Goal: Information Seeking & Learning: Learn about a topic

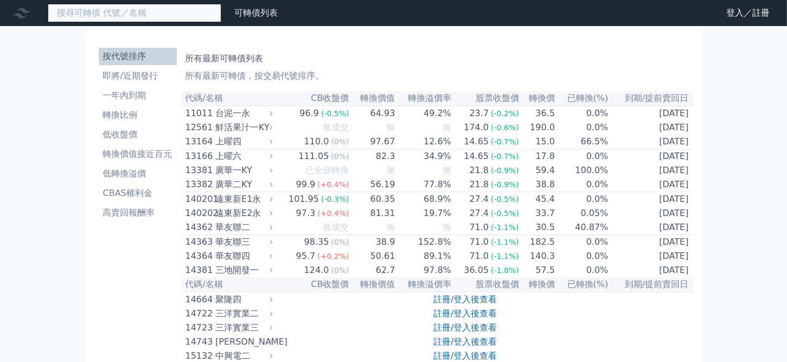
click at [101, 13] on input at bounding box center [134, 13] width 173 height 18
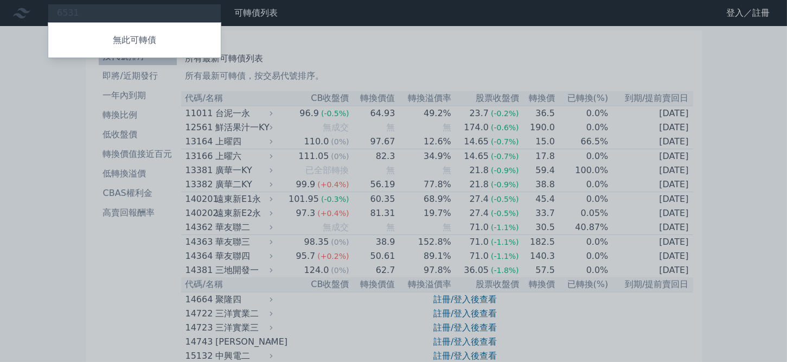
drag, startPoint x: 89, startPoint y: 12, endPoint x: 2, endPoint y: 17, distance: 87.4
click at [2, 17] on div at bounding box center [393, 181] width 787 height 362
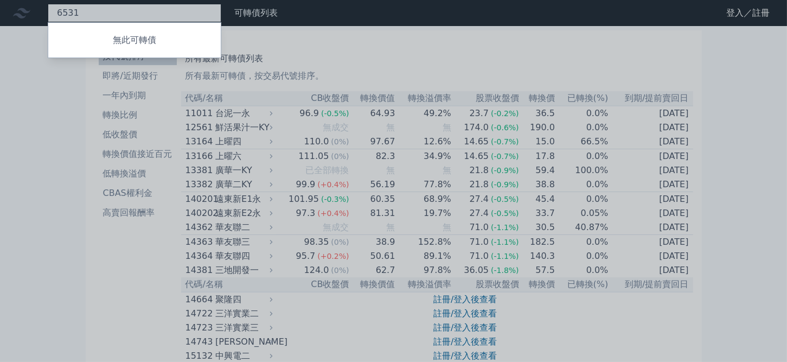
drag, startPoint x: 89, startPoint y: 16, endPoint x: 12, endPoint y: 9, distance: 76.8
click at [48, 11] on div "6531 無此可轉債" at bounding box center [134, 13] width 173 height 18
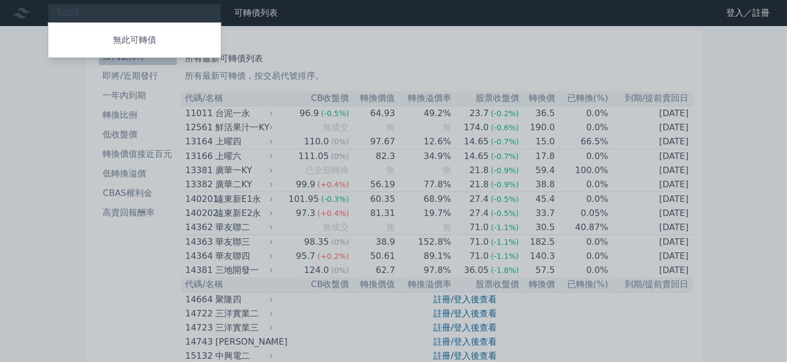
click at [93, 11] on div at bounding box center [393, 181] width 787 height 362
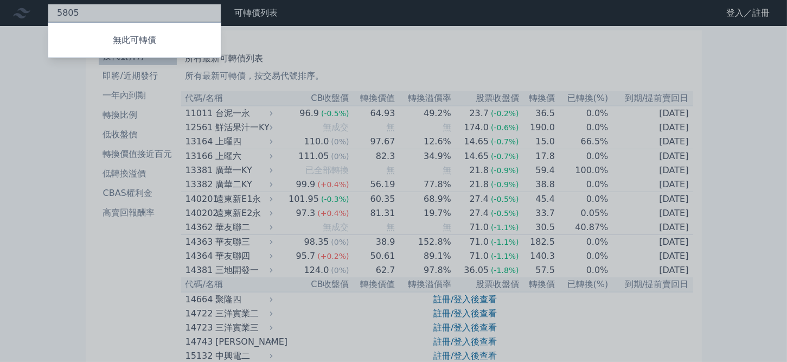
drag, startPoint x: 79, startPoint y: 18, endPoint x: -10, endPoint y: 12, distance: 88.5
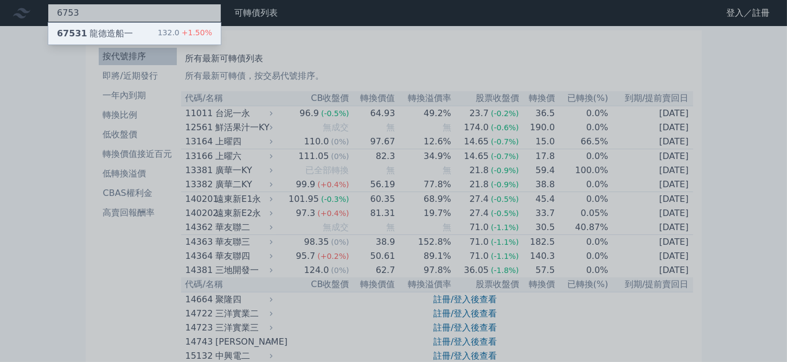
type input "6753"
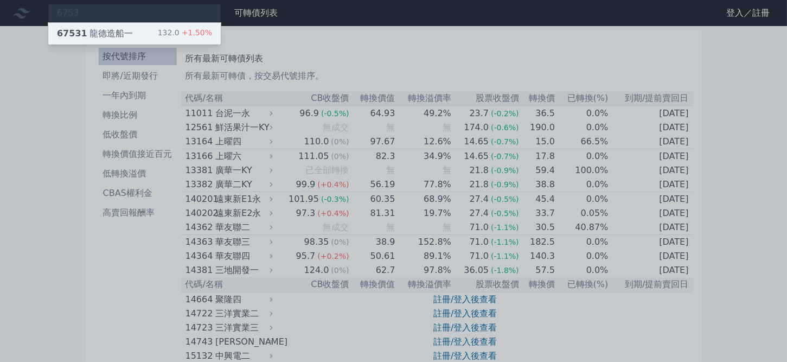
click at [142, 29] on div "67531 龍德造船一 132.0 +1.50%" at bounding box center [134, 34] width 172 height 22
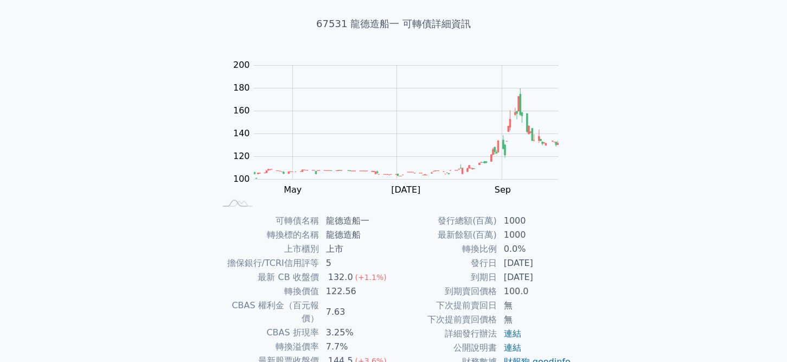
scroll to position [54, 0]
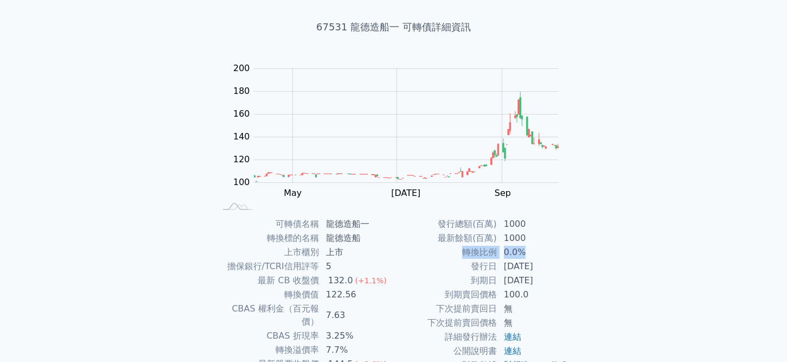
drag, startPoint x: 463, startPoint y: 249, endPoint x: 542, endPoint y: 250, distance: 79.2
click at [542, 250] on tr "轉換比例 0.0%" at bounding box center [483, 252] width 178 height 14
copy tr "轉換比例 0.0%"
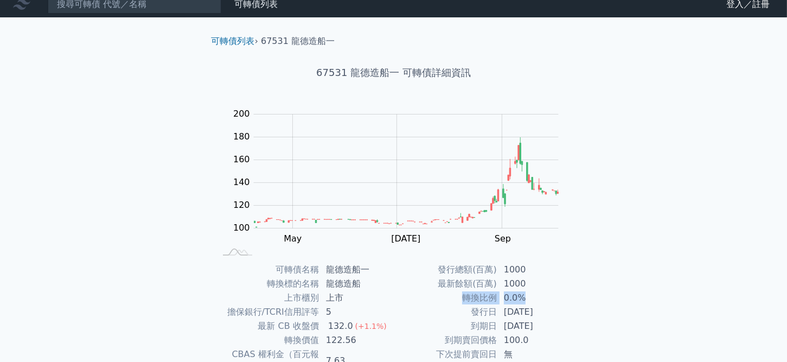
scroll to position [0, 0]
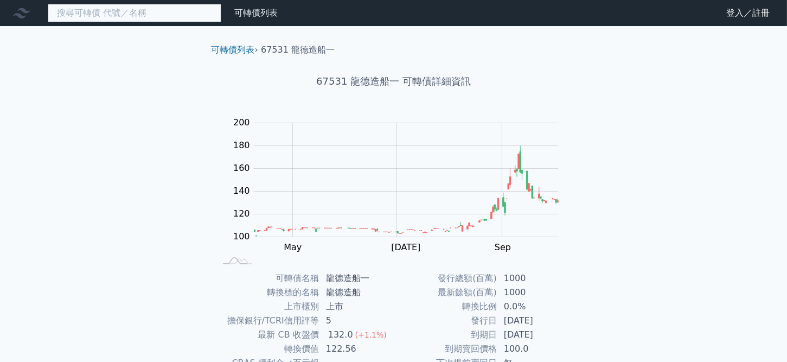
click at [157, 16] on input at bounding box center [134, 13] width 173 height 18
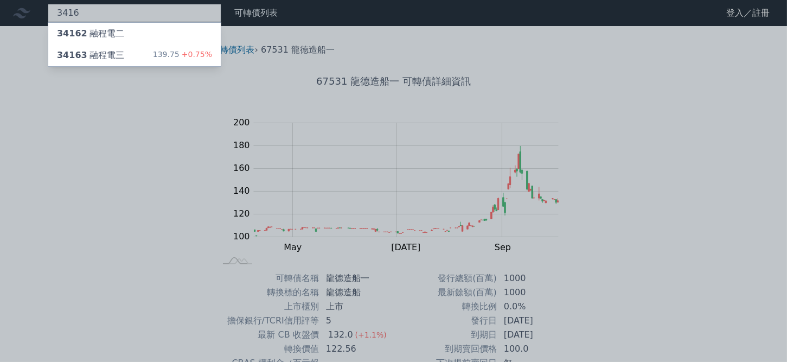
type input "3416"
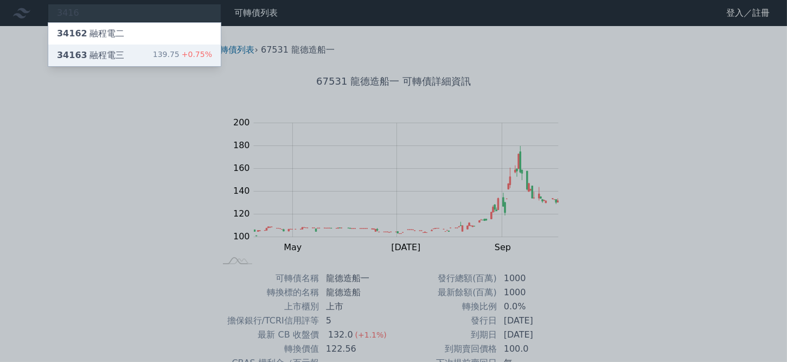
click at [149, 60] on div "34163 融程電三 139.75 +0.75%" at bounding box center [134, 55] width 172 height 22
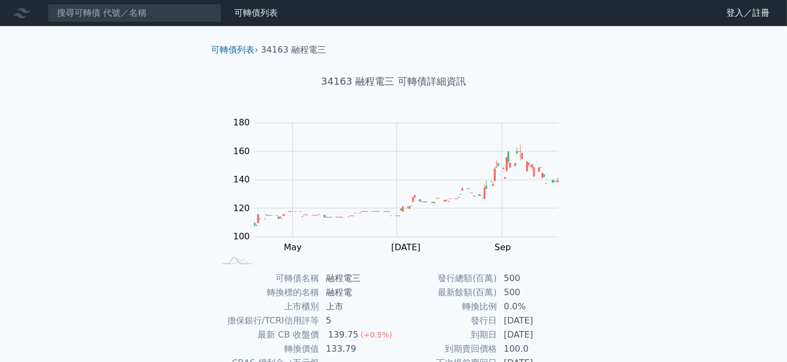
drag, startPoint x: 460, startPoint y: 306, endPoint x: 550, endPoint y: 295, distance: 91.2
click at [550, 295] on tbody "發行總額(百萬) 500 最新餘額(百萬) 500 轉換比例 0.0% 發行日 [DATE] 到期日 [DATE] 到期賣回價格 100.0 下次提前賣回日 …" at bounding box center [483, 348] width 178 height 155
drag, startPoint x: 538, startPoint y: 302, endPoint x: 462, endPoint y: 302, distance: 76.4
click at [462, 302] on tr "轉換比例 0.0%" at bounding box center [483, 306] width 178 height 14
copy tr "轉換比例 0.0%"
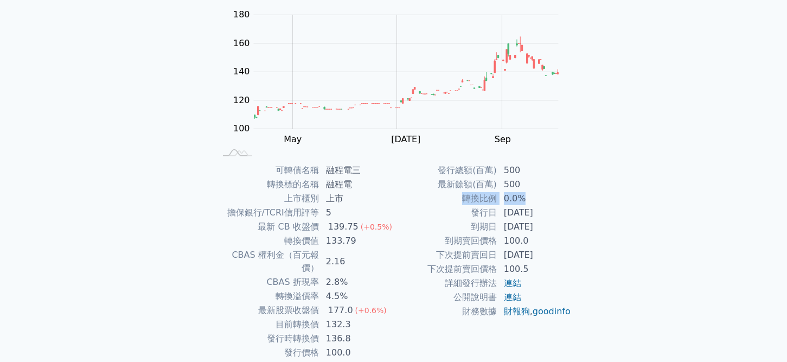
scroll to position [108, 0]
drag, startPoint x: 267, startPoint y: 279, endPoint x: 356, endPoint y: 280, distance: 88.9
click at [356, 288] on tr "轉換溢價率 4.5%" at bounding box center [305, 295] width 178 height 14
copy tr "轉換溢價率 4.5%"
drag, startPoint x: 325, startPoint y: 169, endPoint x: 365, endPoint y: 174, distance: 40.4
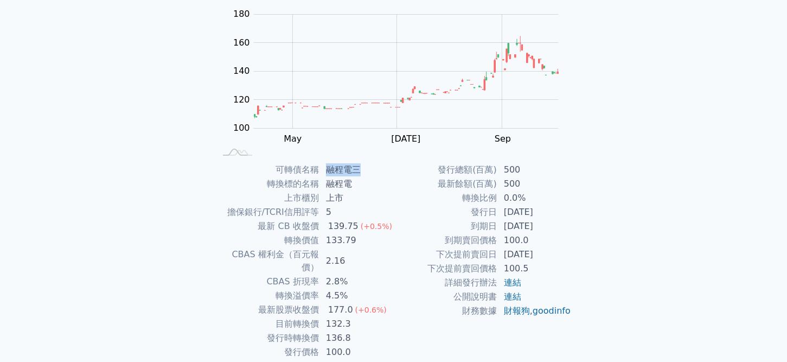
click at [365, 174] on td "融程電三" at bounding box center [356, 170] width 74 height 14
copy td "融程電三"
drag, startPoint x: 474, startPoint y: 210, endPoint x: 552, endPoint y: 227, distance: 80.3
click at [552, 227] on tbody "發行總額(百萬) 500 最新餘額(百萬) 500 轉換比例 0.0% 發行日 [DATE] 到期日 [DATE] 到期賣回價格 100.0 下次提前賣回日 …" at bounding box center [483, 240] width 178 height 155
copy tbody "發行日 [DATE] 到期日 [DATE]"
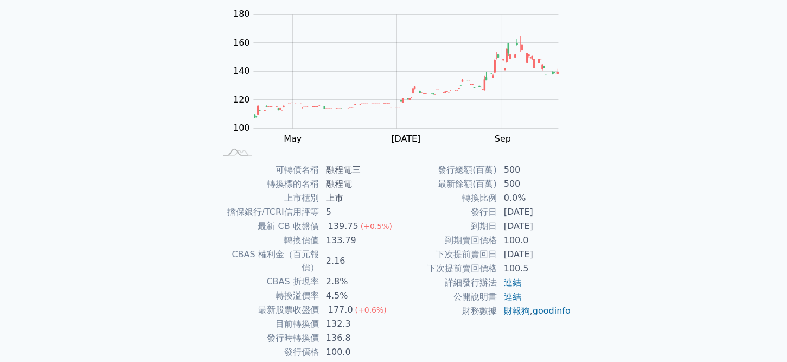
click at [166, 198] on div "可轉債列表 財務數據 可轉債列表 財務數據 登入／註冊 登入／註冊 可轉債列表 › 34163 融程電三 34163 融程電三 可轉債詳細資訊 Zoom Ou…" at bounding box center [393, 149] width 787 height 515
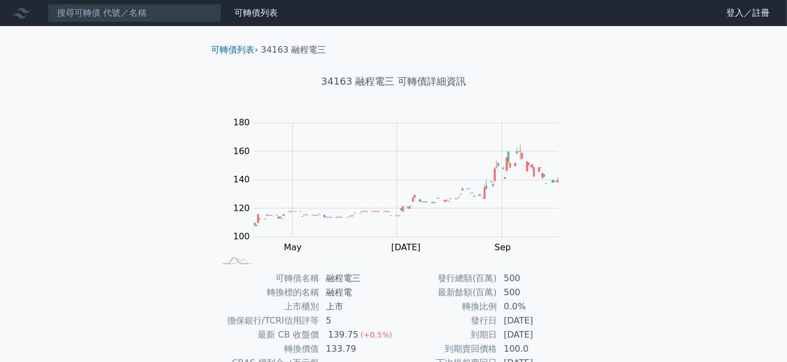
click at [455, 319] on td "發行日" at bounding box center [446, 320] width 104 height 14
drag, startPoint x: 472, startPoint y: 307, endPoint x: 549, endPoint y: 307, distance: 76.4
click at [549, 307] on tr "轉換比例 0.0%" at bounding box center [483, 306] width 178 height 14
copy tr "轉換比例 0.0%"
click at [321, 330] on td "139.75 (+0.5%)" at bounding box center [356, 334] width 74 height 14
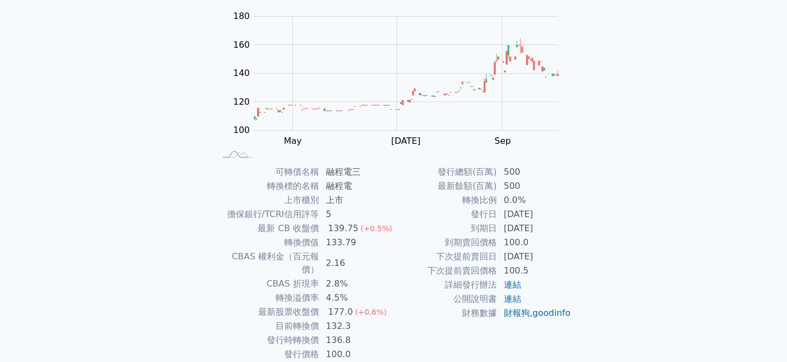
scroll to position [108, 0]
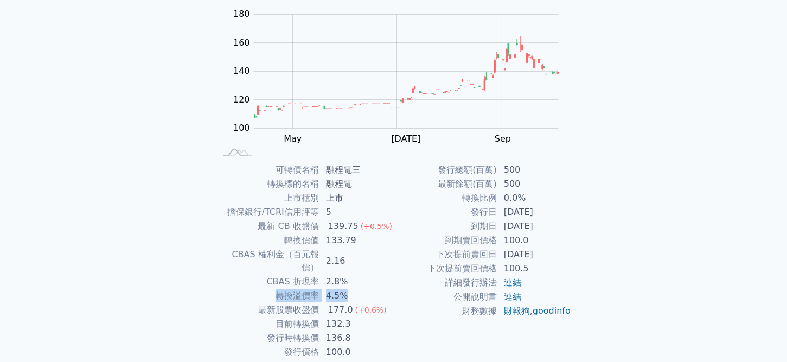
drag, startPoint x: 269, startPoint y: 282, endPoint x: 353, endPoint y: 281, distance: 84.0
click at [353, 288] on tr "轉換溢價率 4.5%" at bounding box center [305, 295] width 178 height 14
copy tr "轉換溢價率 4.5%"
click at [133, 198] on div "可轉債列表 財務數據 可轉債列表 財務數據 登入／註冊 登入／註冊 可轉債列表 › 34163 融程電三 34163 融程電三 可轉債詳細資訊 Zoom Ou…" at bounding box center [393, 149] width 787 height 515
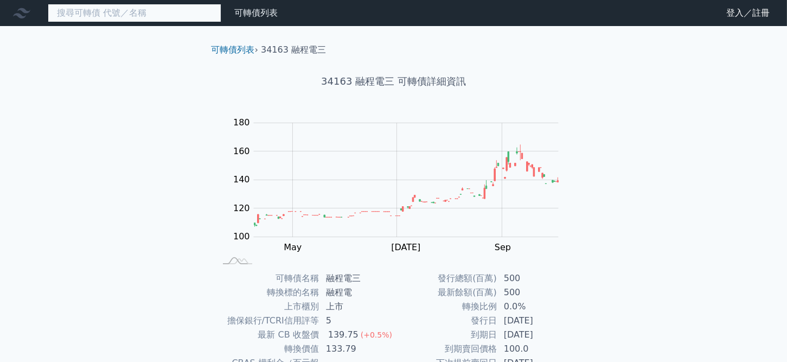
click at [139, 20] on input at bounding box center [134, 13] width 173 height 18
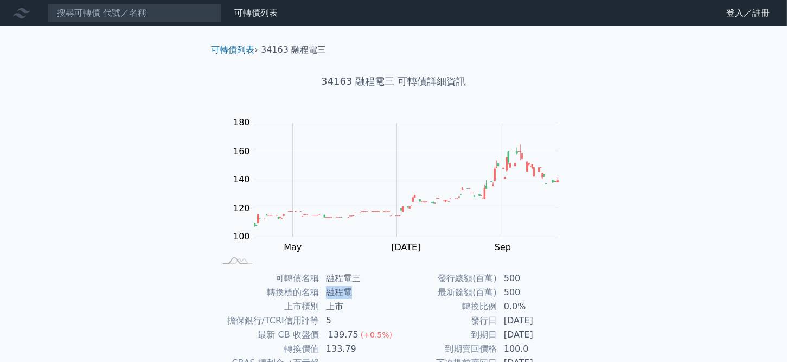
drag, startPoint x: 325, startPoint y: 295, endPoint x: 366, endPoint y: 289, distance: 41.7
click at [366, 289] on td "融程電" at bounding box center [356, 292] width 74 height 14
copy td "融程電"
